Goal: Task Accomplishment & Management: Manage account settings

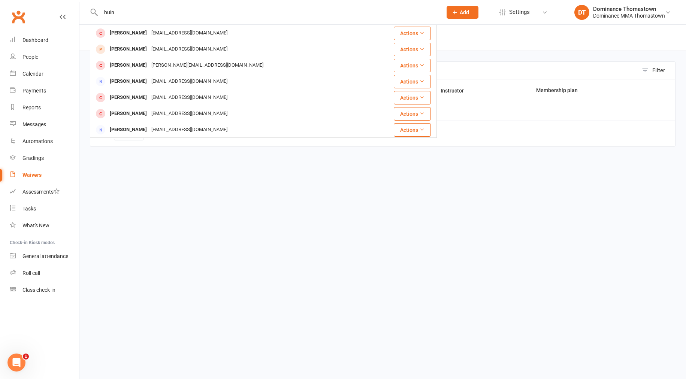
click at [121, 11] on input "huin" at bounding box center [268, 12] width 338 height 10
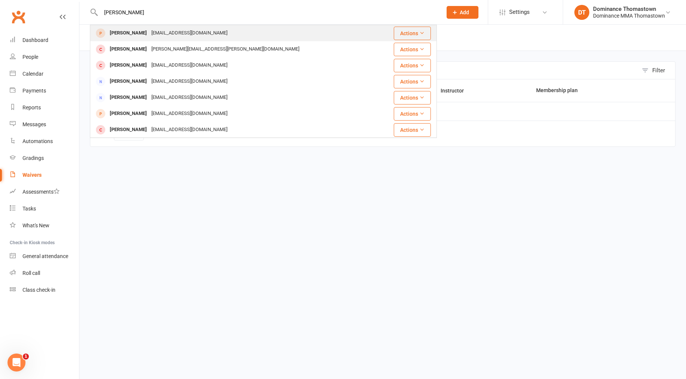
type input "[PERSON_NAME]"
click at [156, 37] on div "[EMAIL_ADDRESS][DOMAIN_NAME]" at bounding box center [189, 33] width 81 height 11
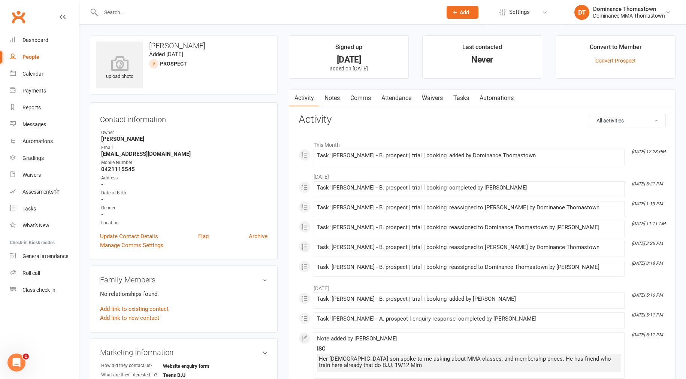
click at [331, 96] on link "Notes" at bounding box center [332, 98] width 26 height 17
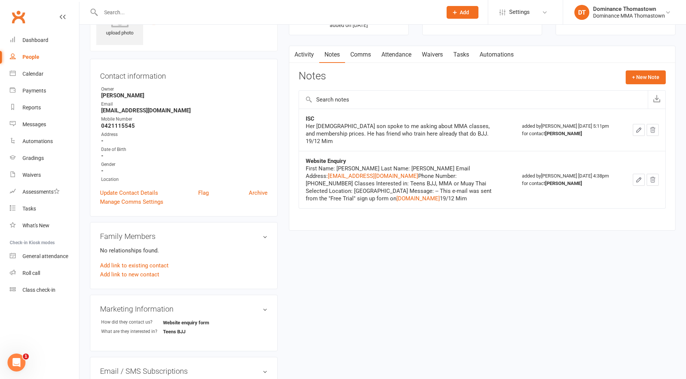
scroll to position [46, 0]
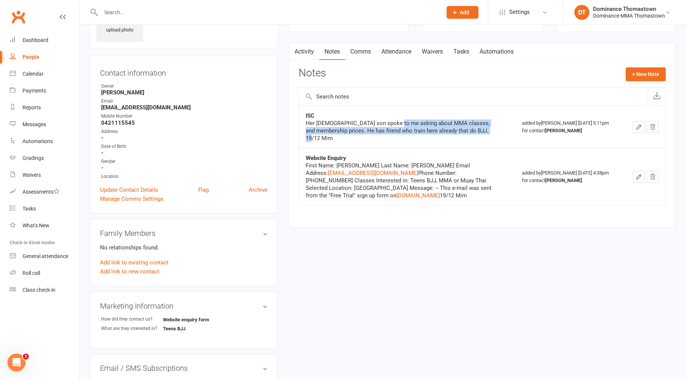
drag, startPoint x: 400, startPoint y: 126, endPoint x: 426, endPoint y: 136, distance: 28.3
click at [426, 136] on div "Her [DEMOGRAPHIC_DATA] son spoke to me asking about MMA classes, and membership…" at bounding box center [399, 131] width 187 height 22
drag, startPoint x: 426, startPoint y: 136, endPoint x: 479, endPoint y: 66, distance: 87.8
click at [426, 136] on div "Her [DEMOGRAPHIC_DATA] son spoke to me asking about MMA classes, and membership…" at bounding box center [399, 131] width 187 height 22
click at [134, 12] on input "text" at bounding box center [268, 12] width 338 height 10
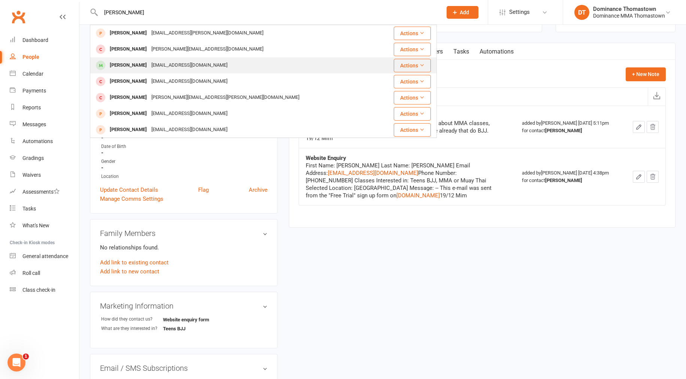
type input "[PERSON_NAME]"
click at [164, 62] on div "[EMAIL_ADDRESS][DOMAIN_NAME]" at bounding box center [189, 65] width 81 height 11
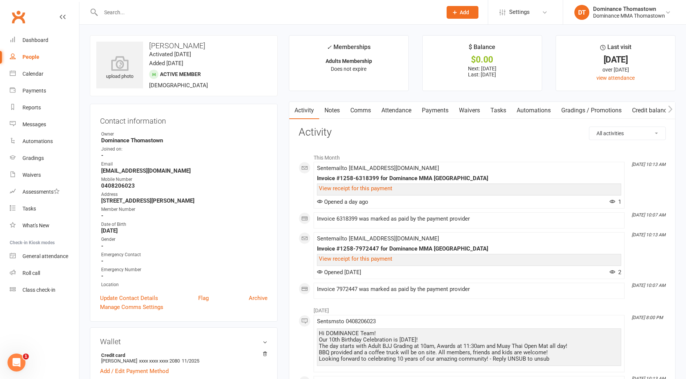
drag, startPoint x: 228, startPoint y: 286, endPoint x: 233, endPoint y: 377, distance: 91.6
click at [171, 7] on input "text" at bounding box center [268, 12] width 338 height 10
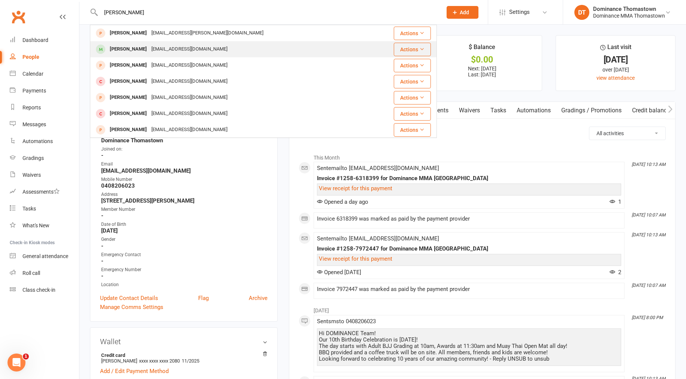
type input "[PERSON_NAME]"
click at [162, 48] on div "[EMAIL_ADDRESS][DOMAIN_NAME]" at bounding box center [189, 49] width 81 height 11
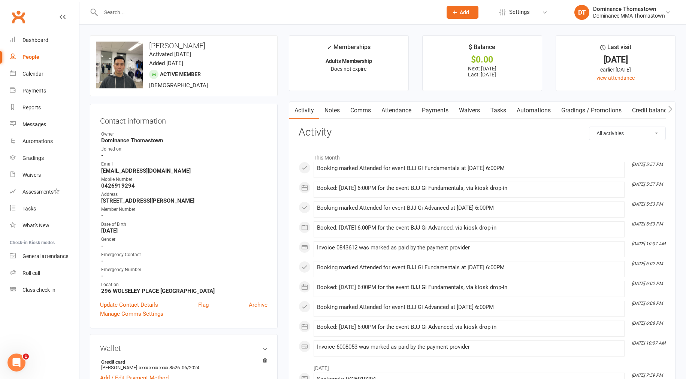
click at [133, 15] on input "text" at bounding box center [268, 12] width 338 height 10
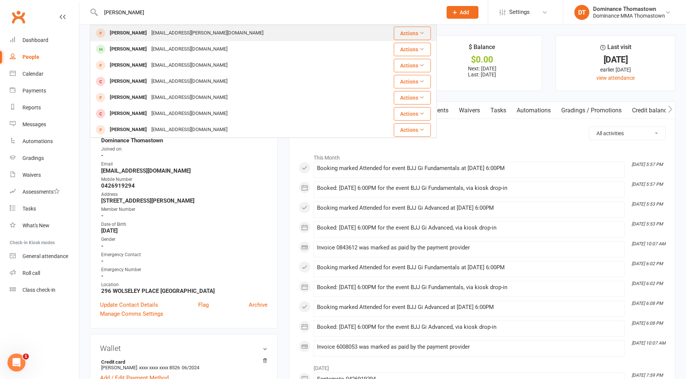
type input "[PERSON_NAME]"
click at [201, 37] on div "[EMAIL_ADDRESS][PERSON_NAME][DOMAIN_NAME]" at bounding box center [207, 33] width 117 height 11
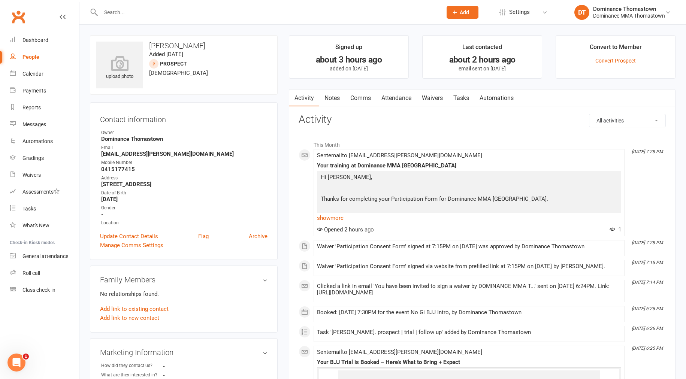
drag, startPoint x: 465, startPoint y: 97, endPoint x: 476, endPoint y: 111, distance: 17.3
click at [465, 97] on link "Tasks" at bounding box center [461, 98] width 26 height 17
select select "incomplete"
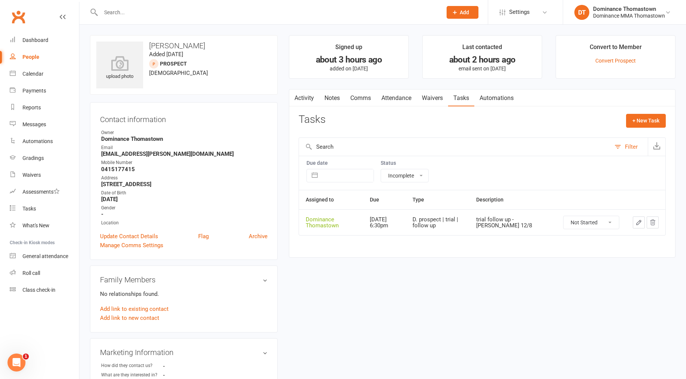
click at [637, 220] on icon "button" at bounding box center [639, 222] width 7 height 7
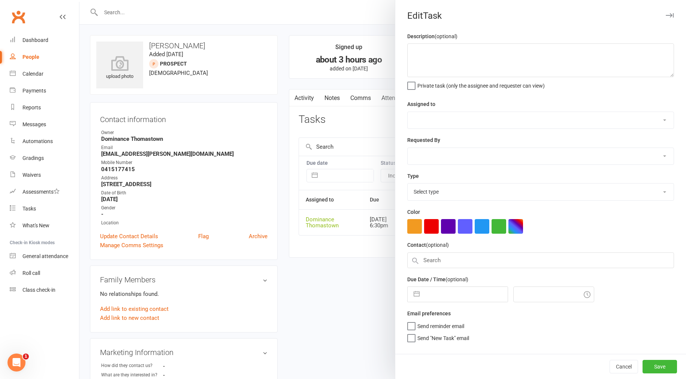
type textarea "trial follow up - [PERSON_NAME] 12/8"
select select "12547"
type input "[DATE]"
type input "6:30pm"
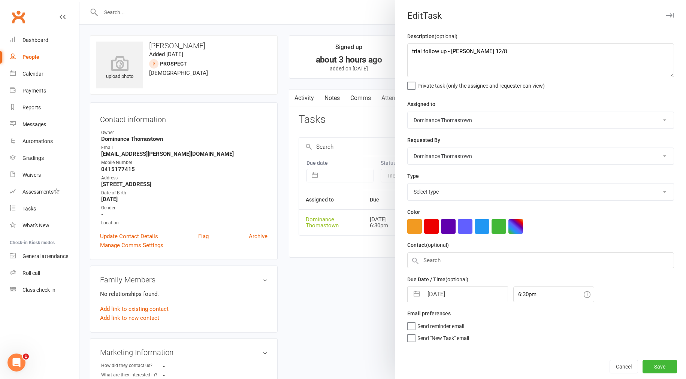
select select "3812"
click at [412, 51] on textarea "trial follow up - [PERSON_NAME] 12/8" at bounding box center [540, 60] width 267 height 34
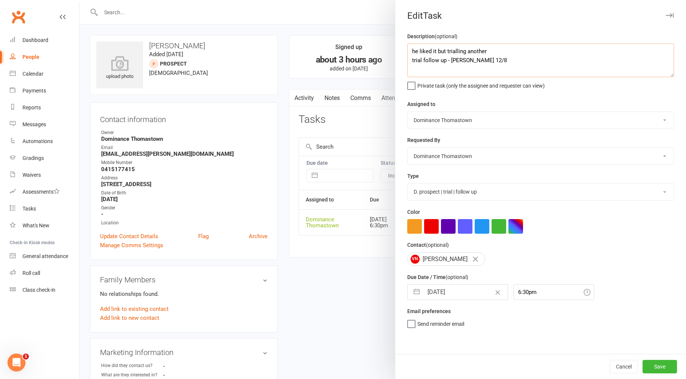
click at [511, 51] on textarea "he liked it but trialling another trial follow up - [PERSON_NAME] 12/8" at bounding box center [540, 60] width 267 height 34
click at [521, 52] on textarea "he liked it but trialling another gym but saud you would still check in [DATE] …" at bounding box center [540, 60] width 267 height 34
click at [518, 52] on textarea "he liked it but trialling another gym but saud you would still check in [DATE] …" at bounding box center [540, 60] width 267 height 34
type textarea "he liked it but trialling another gym but said you would still check in [DATE] …"
click at [467, 292] on input "[DATE]" at bounding box center [465, 292] width 84 height 15
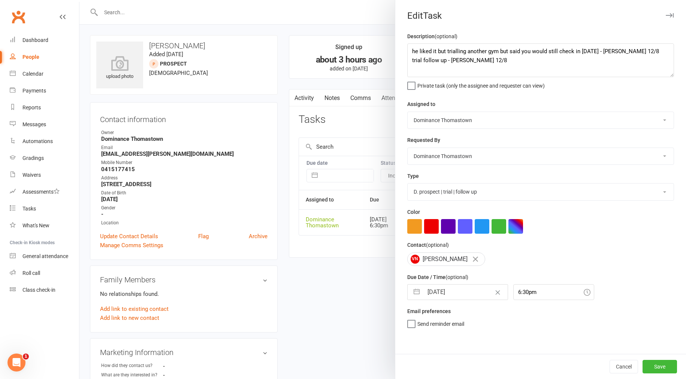
select select "6"
select select "2025"
select select "7"
select select "2025"
select select "8"
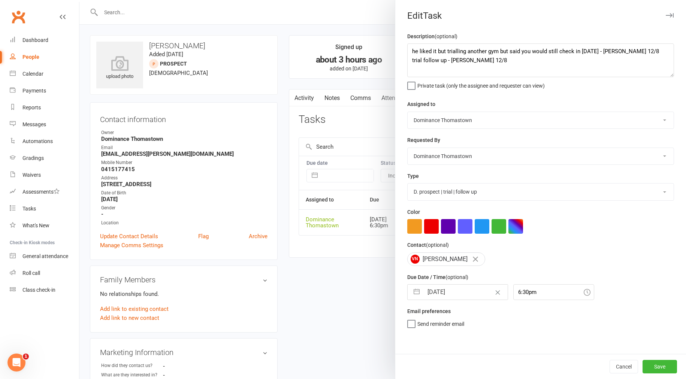
select select "2025"
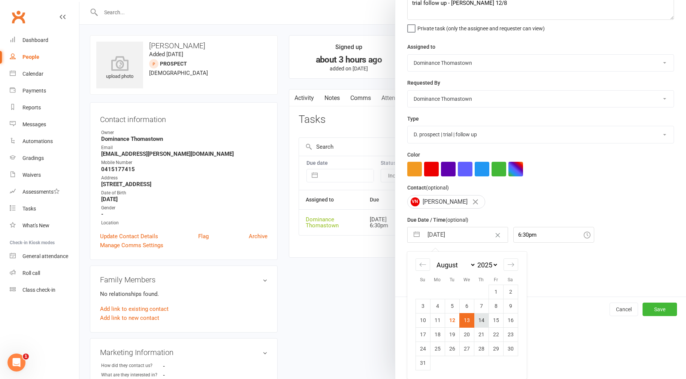
click at [482, 322] on td "14" at bounding box center [481, 320] width 15 height 14
type input "[DATE]"
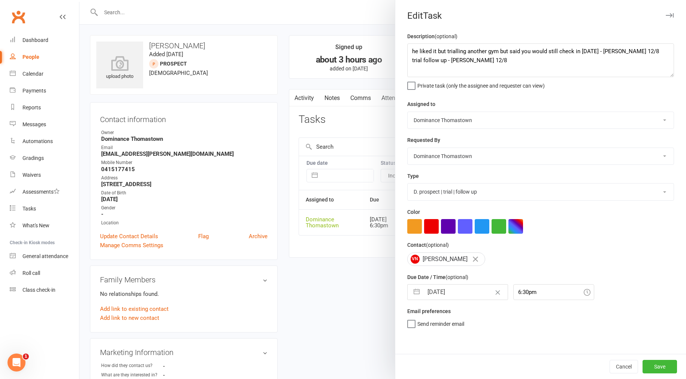
scroll to position [0, 0]
drag, startPoint x: 656, startPoint y: 367, endPoint x: 651, endPoint y: 366, distance: 5.3
click at [655, 367] on button "Save" at bounding box center [660, 366] width 34 height 13
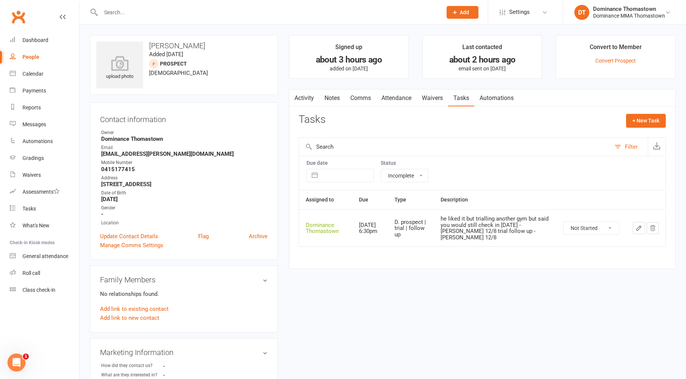
click at [639, 226] on icon "button" at bounding box center [639, 228] width 4 height 4
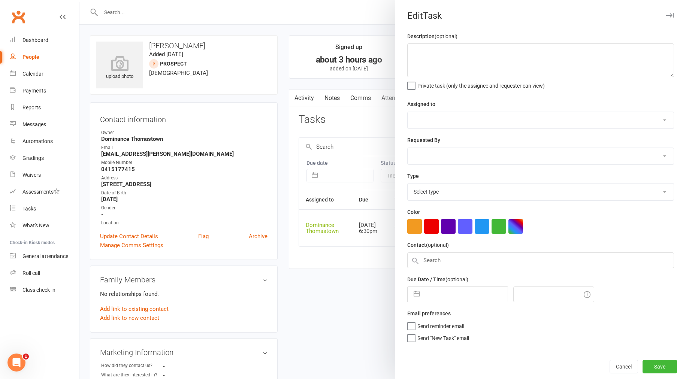
type textarea "he liked it but trialling another gym but said you would still check in [DATE] …"
select select "12547"
type input "[DATE]"
type input "6:30pm"
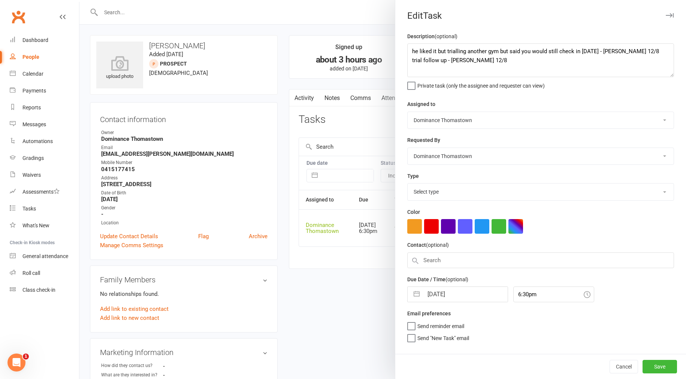
select select "3812"
drag, startPoint x: 450, startPoint y: 297, endPoint x: 455, endPoint y: 306, distance: 10.1
click at [450, 297] on input "[DATE]" at bounding box center [465, 292] width 84 height 15
select select "6"
select select "2025"
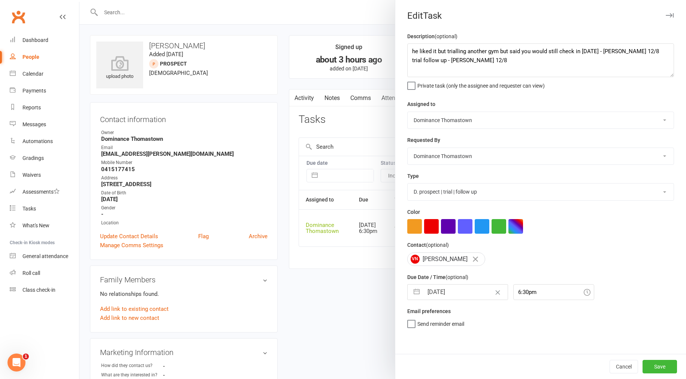
select select "7"
select select "2025"
select select "8"
select select "2025"
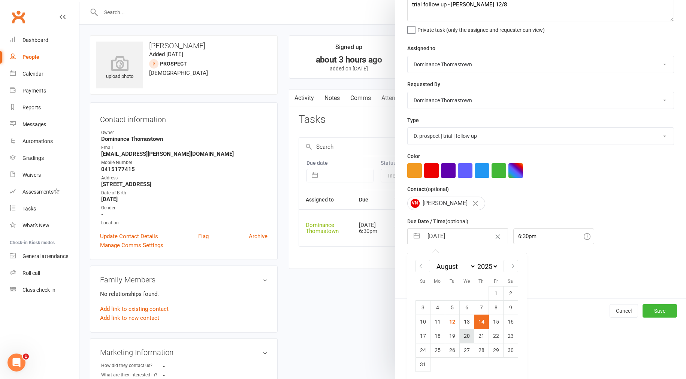
scroll to position [57, 0]
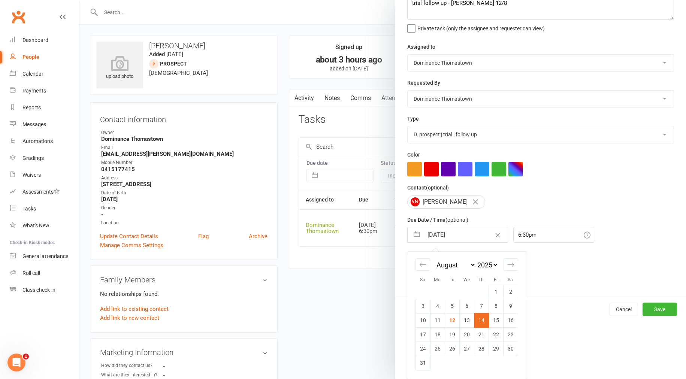
drag, startPoint x: 467, startPoint y: 323, endPoint x: 555, endPoint y: 322, distance: 88.8
click at [467, 323] on td "13" at bounding box center [466, 320] width 15 height 14
type input "[DATE]"
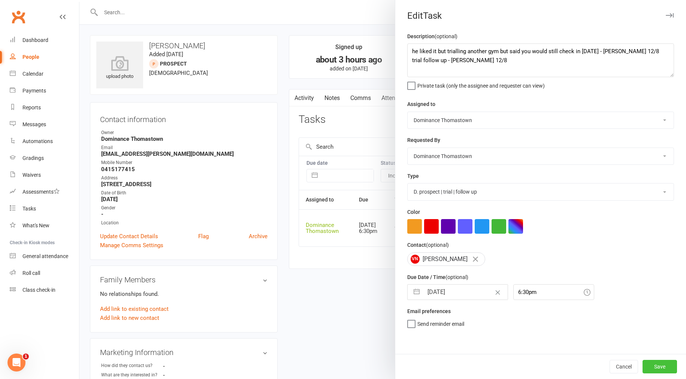
click at [652, 366] on button "Save" at bounding box center [660, 366] width 34 height 13
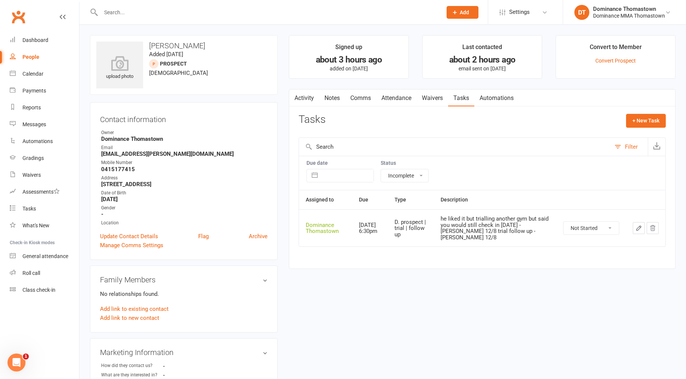
click at [388, 90] on link "Attendance" at bounding box center [396, 98] width 40 height 17
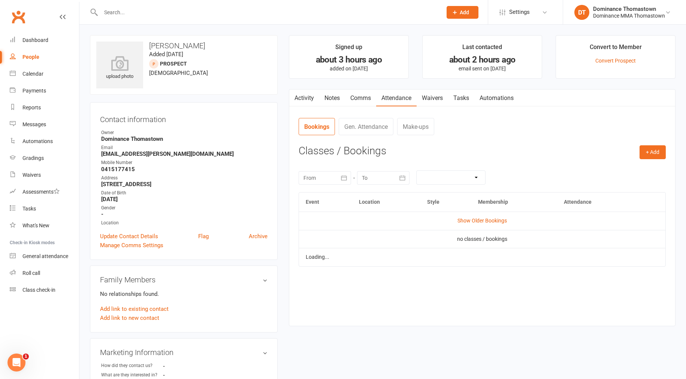
drag, startPoint x: 390, startPoint y: 97, endPoint x: 405, endPoint y: 108, distance: 18.3
click at [391, 96] on link "Attendance" at bounding box center [396, 98] width 40 height 17
click at [567, 241] on button "Select" at bounding box center [573, 242] width 36 height 13
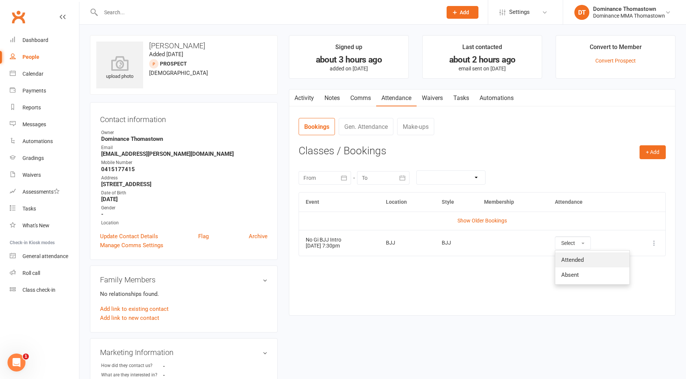
click at [568, 257] on span "Attended" at bounding box center [572, 260] width 22 height 7
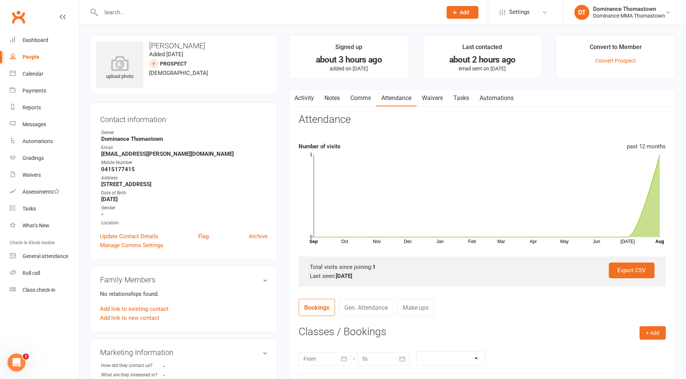
click at [147, 10] on input "text" at bounding box center [268, 12] width 338 height 10
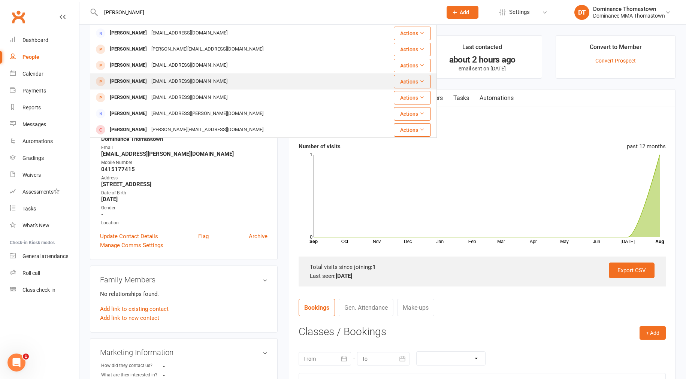
type input "[PERSON_NAME]"
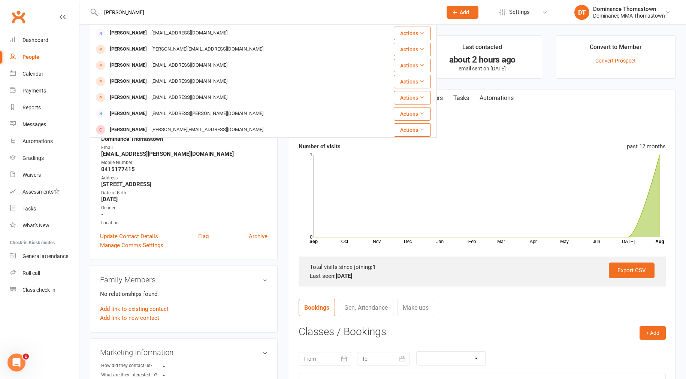
drag, startPoint x: 154, startPoint y: 82, endPoint x: 164, endPoint y: 84, distance: 10.0
click at [154, 82] on div "[EMAIL_ADDRESS][DOMAIN_NAME]" at bounding box center [189, 81] width 81 height 11
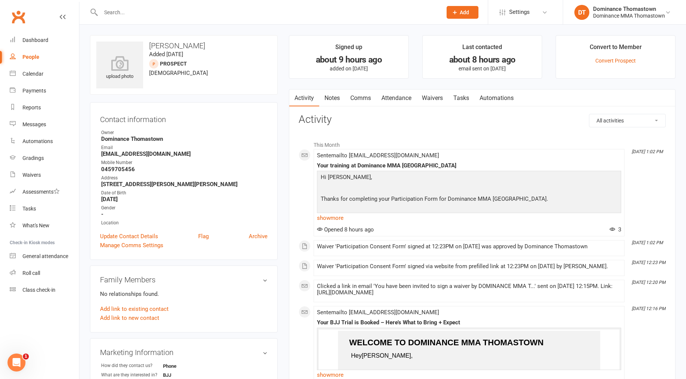
drag, startPoint x: 400, startPoint y: 95, endPoint x: 432, endPoint y: 110, distance: 35.4
click at [400, 96] on link "Attendance" at bounding box center [396, 98] width 40 height 17
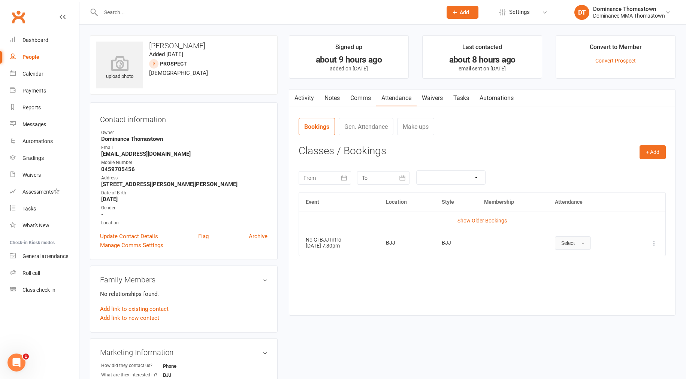
click at [573, 243] on span "Select" at bounding box center [568, 243] width 14 height 6
click at [574, 257] on span "Attended" at bounding box center [572, 260] width 22 height 7
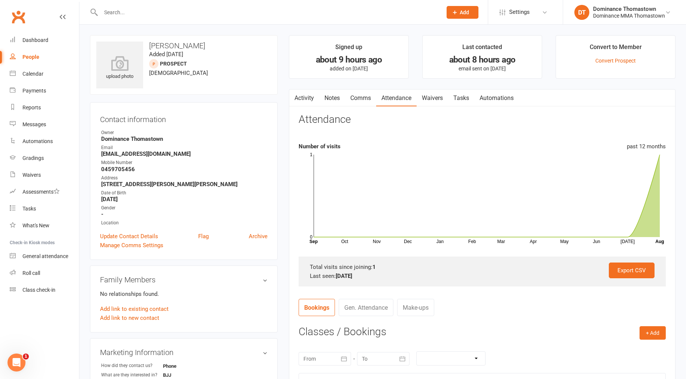
click at [459, 94] on link "Tasks" at bounding box center [461, 98] width 26 height 17
select select "incomplete"
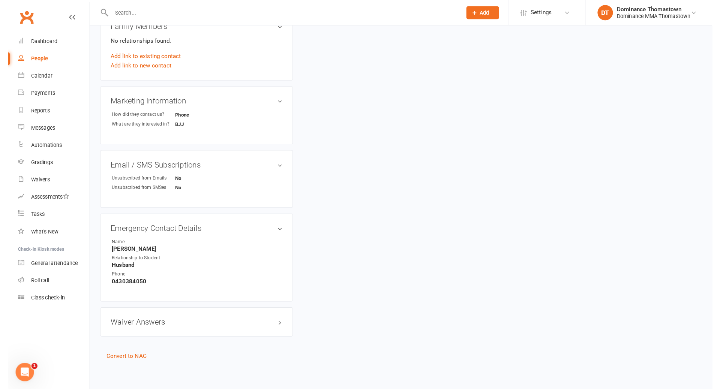
scroll to position [245, 0]
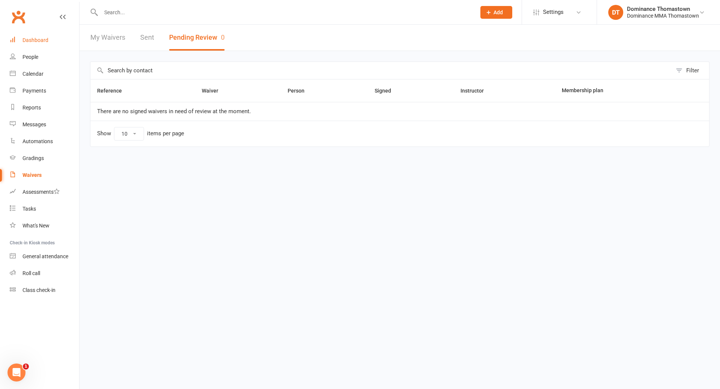
click at [39, 48] on link "Dashboard" at bounding box center [44, 40] width 69 height 17
